Goal: Communication & Community: Answer question/provide support

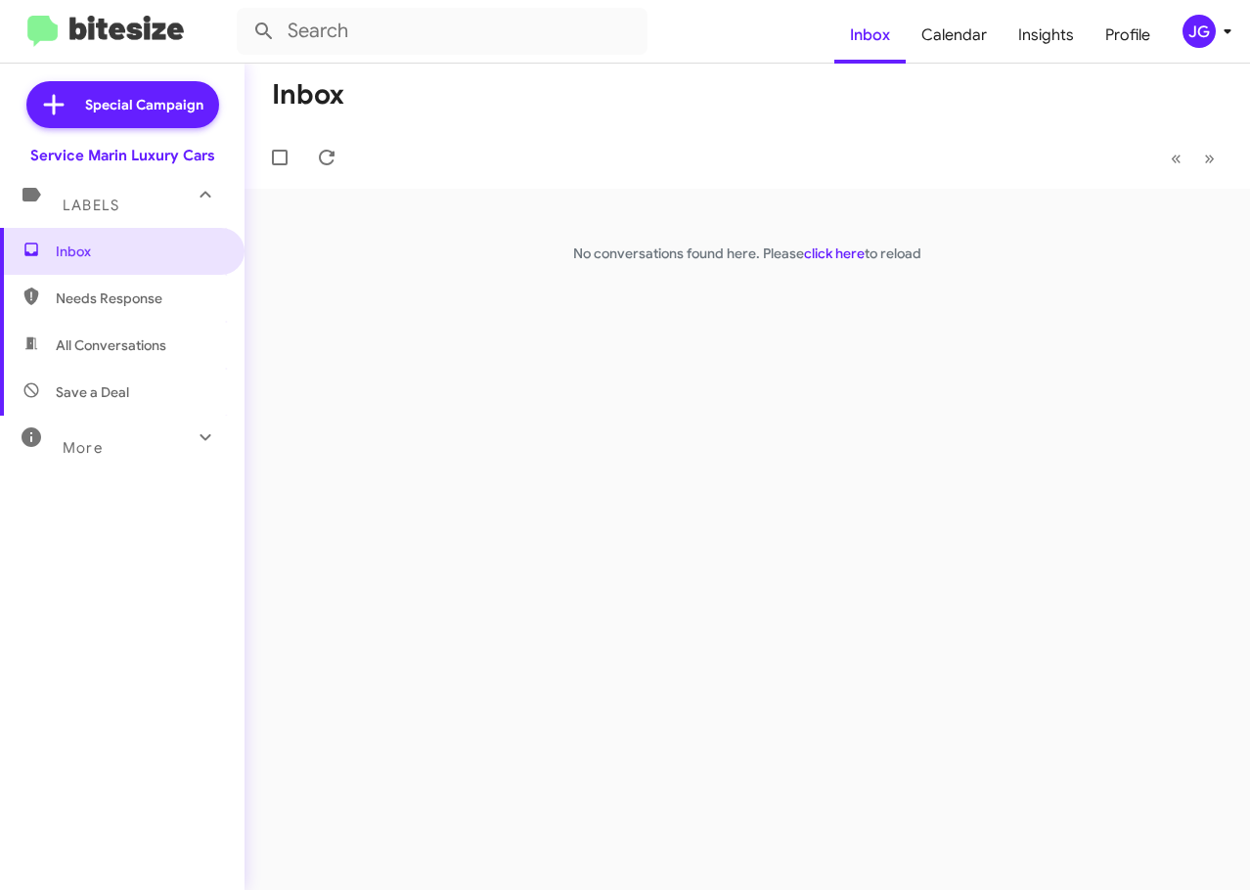
click at [93, 329] on span "All Conversations" at bounding box center [122, 345] width 245 height 47
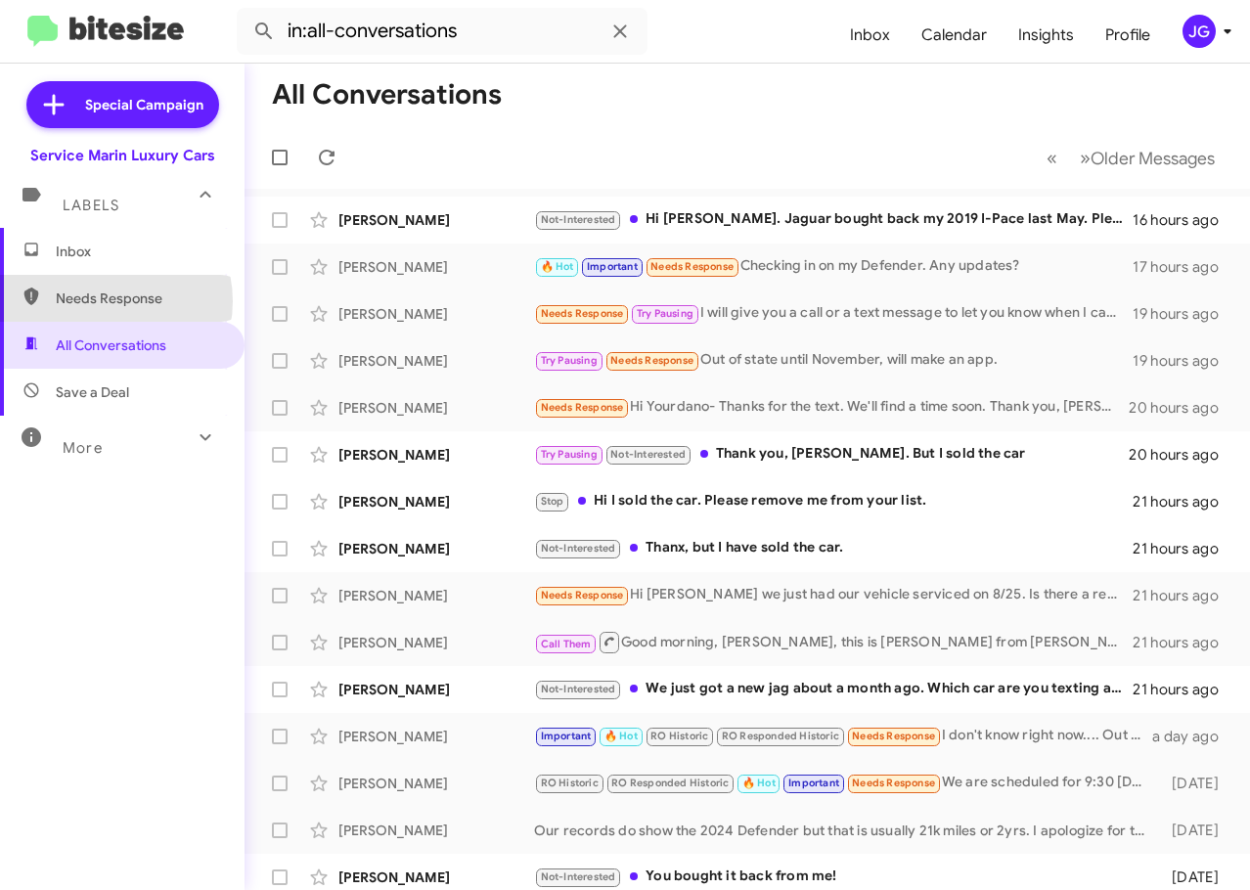
click at [105, 301] on span "Needs Response" at bounding box center [139, 299] width 166 height 20
type input "in:needs-response"
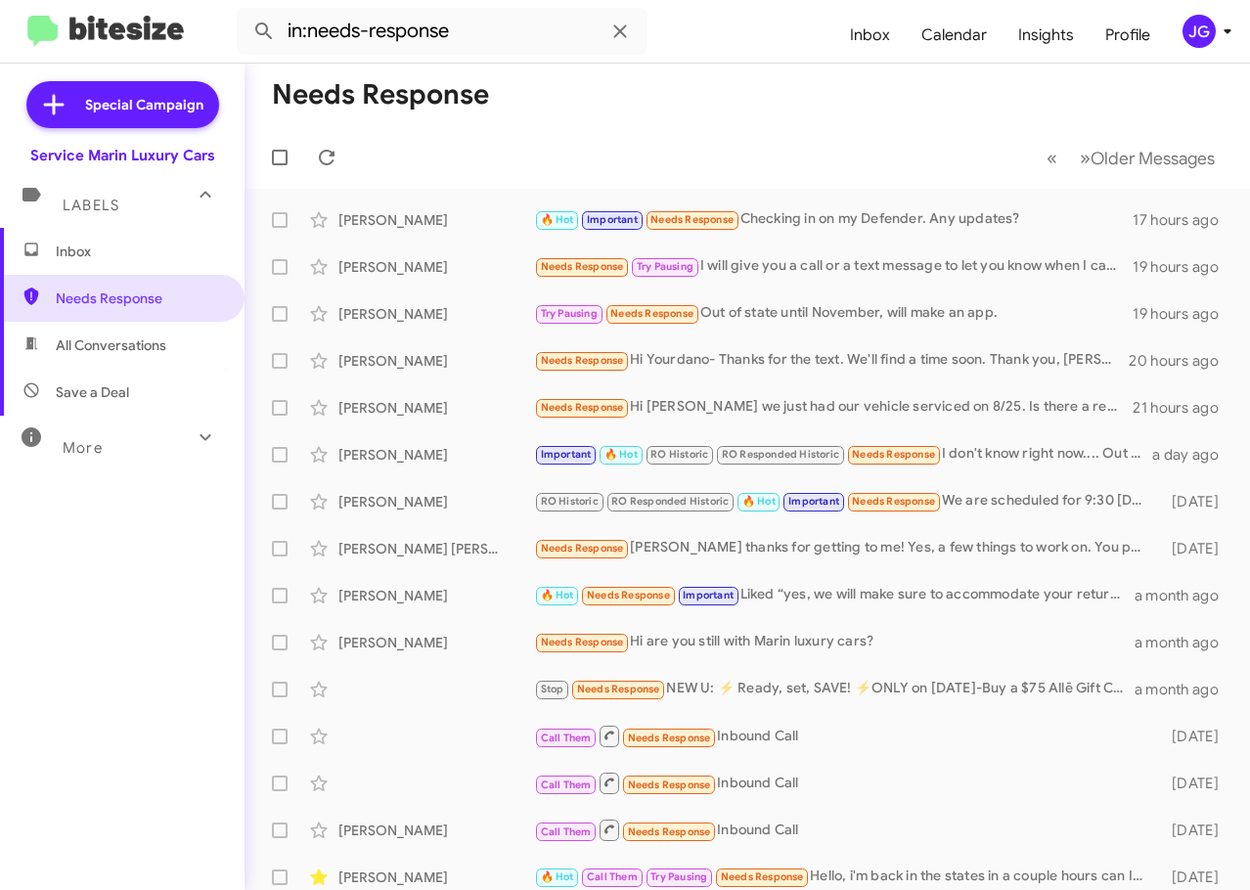
click at [118, 242] on span "Inbox" at bounding box center [139, 252] width 166 height 20
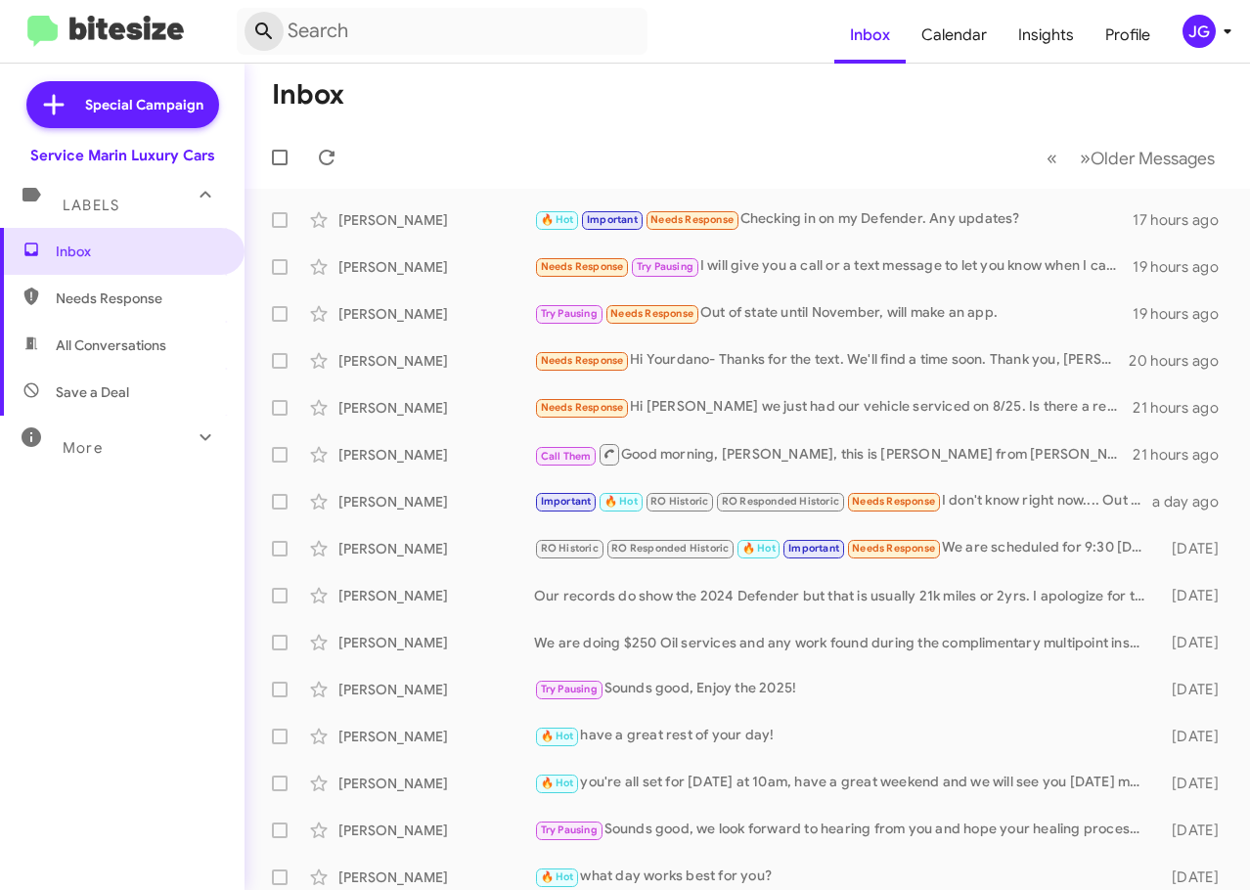
click at [283, 29] on span at bounding box center [264, 31] width 39 height 23
click at [312, 25] on input "text" at bounding box center [442, 31] width 411 height 47
type input "[PERSON_NAME]"
click at [245, 12] on button at bounding box center [264, 31] width 39 height 39
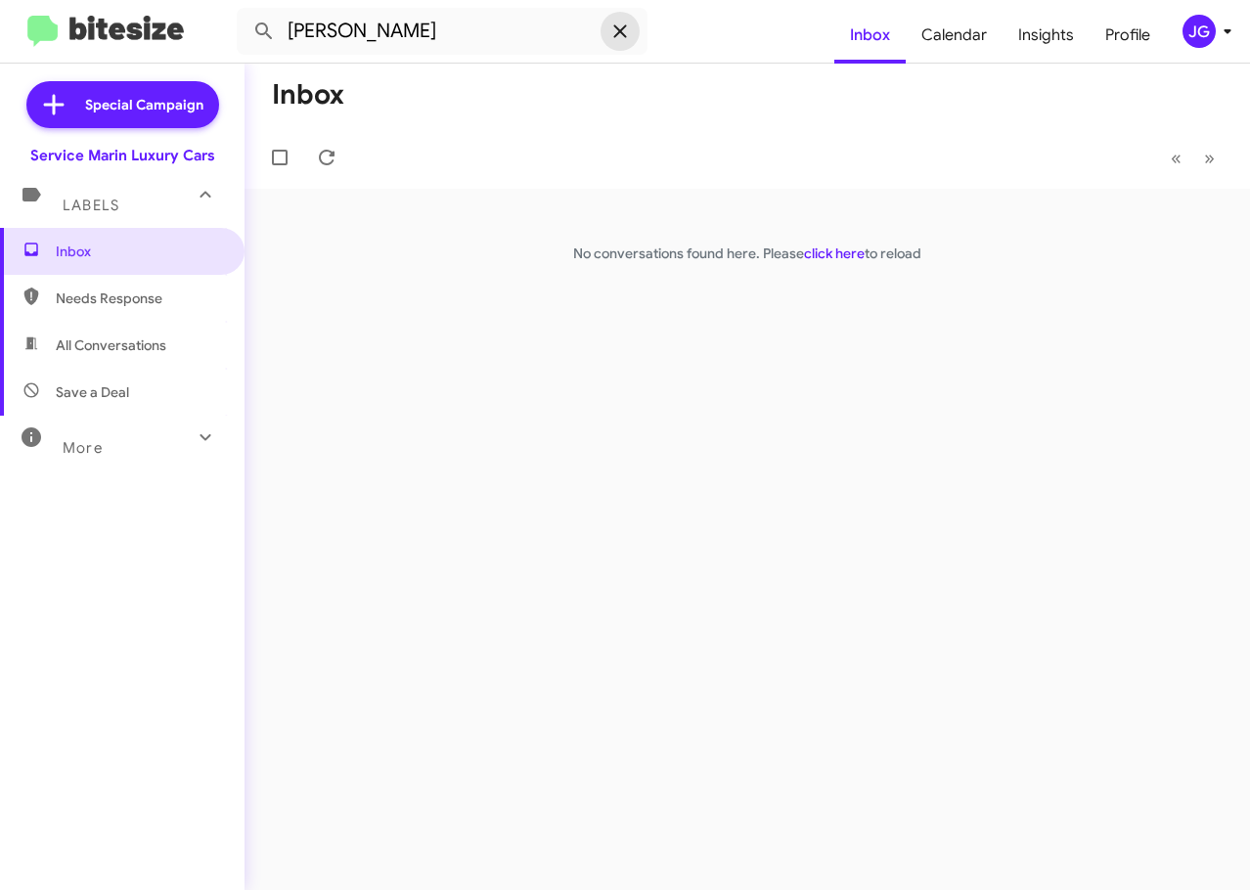
click at [628, 28] on icon at bounding box center [619, 31] width 23 height 23
